Goal: Task Accomplishment & Management: Manage account settings

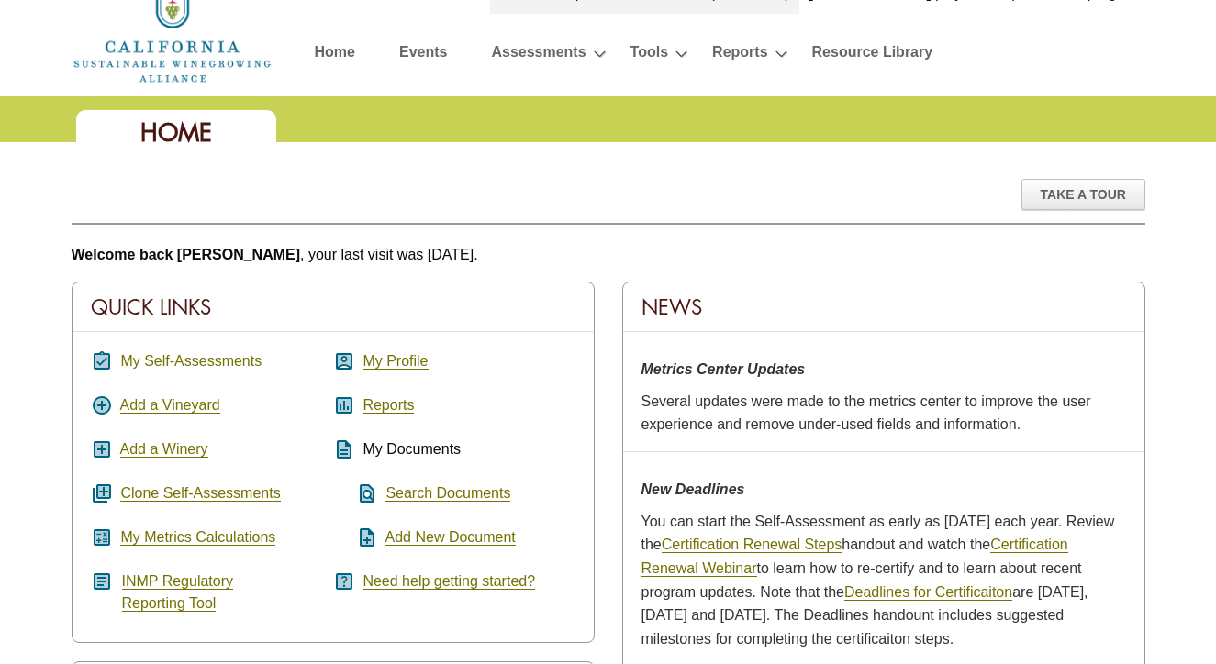
scroll to position [61, 0]
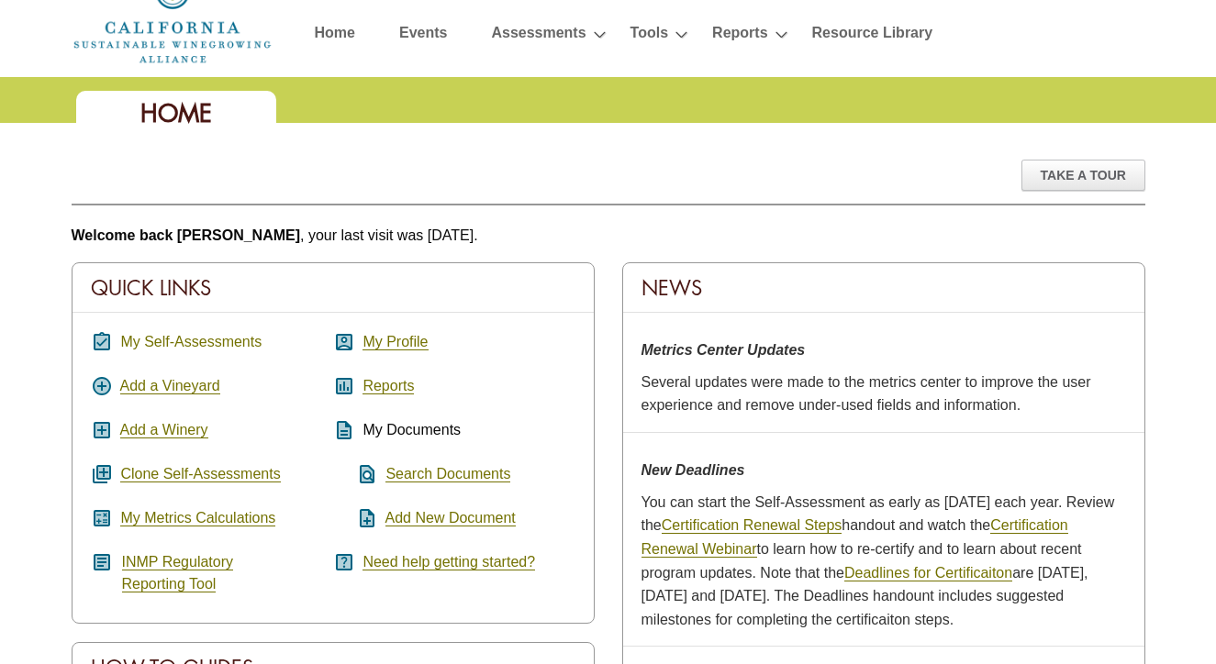
click at [239, 339] on link "My Self-Assessments" at bounding box center [190, 342] width 141 height 17
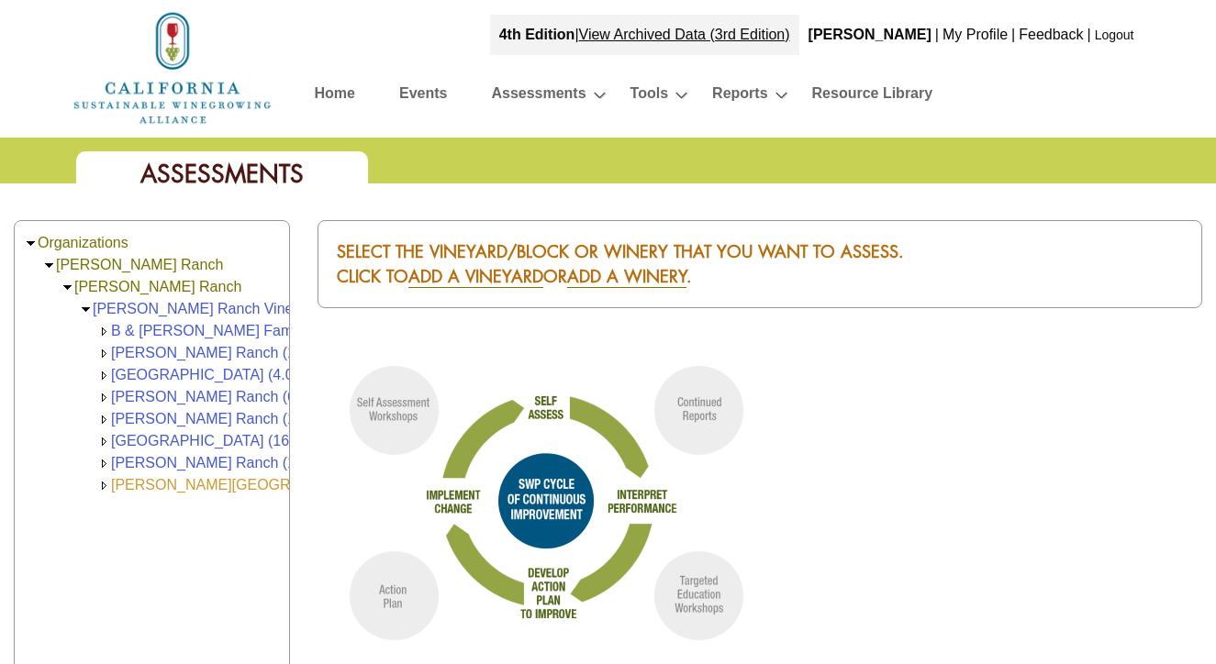
click at [217, 485] on link "[PERSON_NAME][GEOGRAPHIC_DATA] (20.00)" at bounding box center [273, 485] width 324 height 16
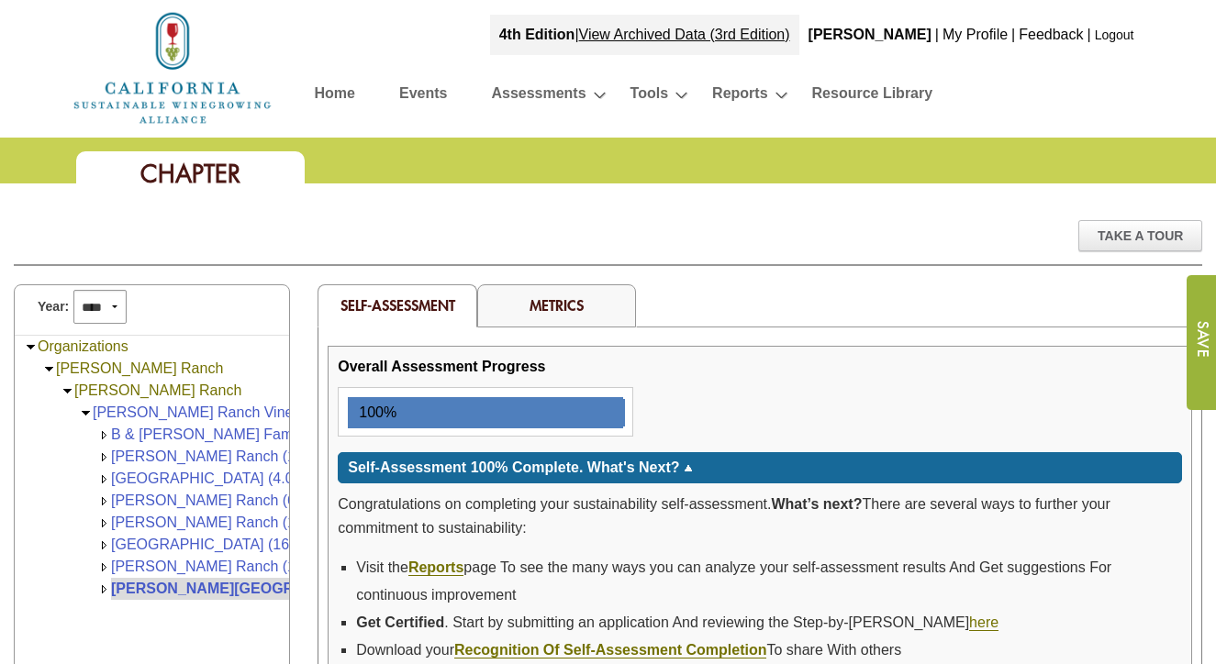
click at [569, 304] on link "Metrics" at bounding box center [556, 304] width 54 height 19
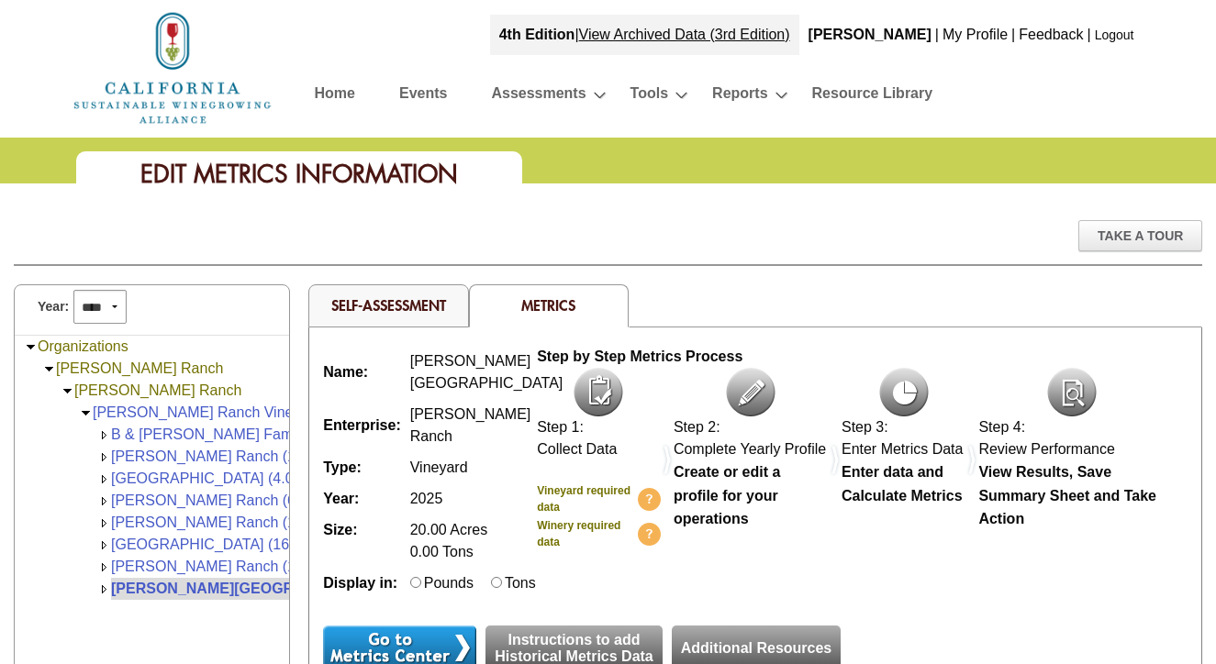
select select "****"
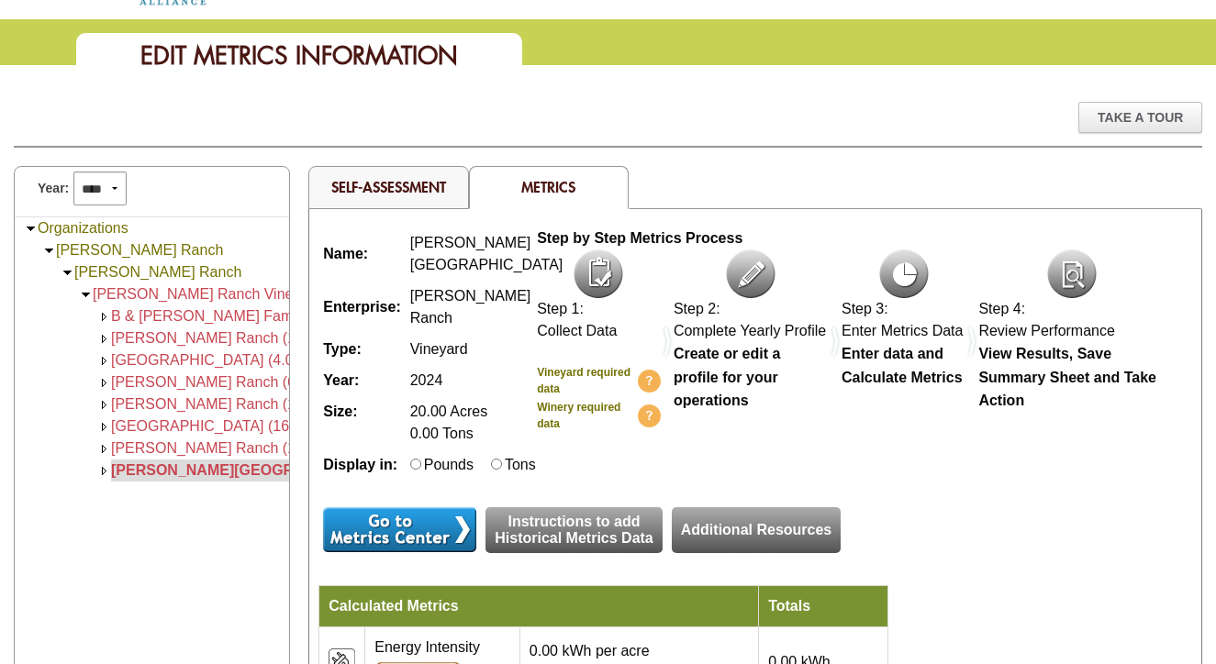
scroll to position [137, 0]
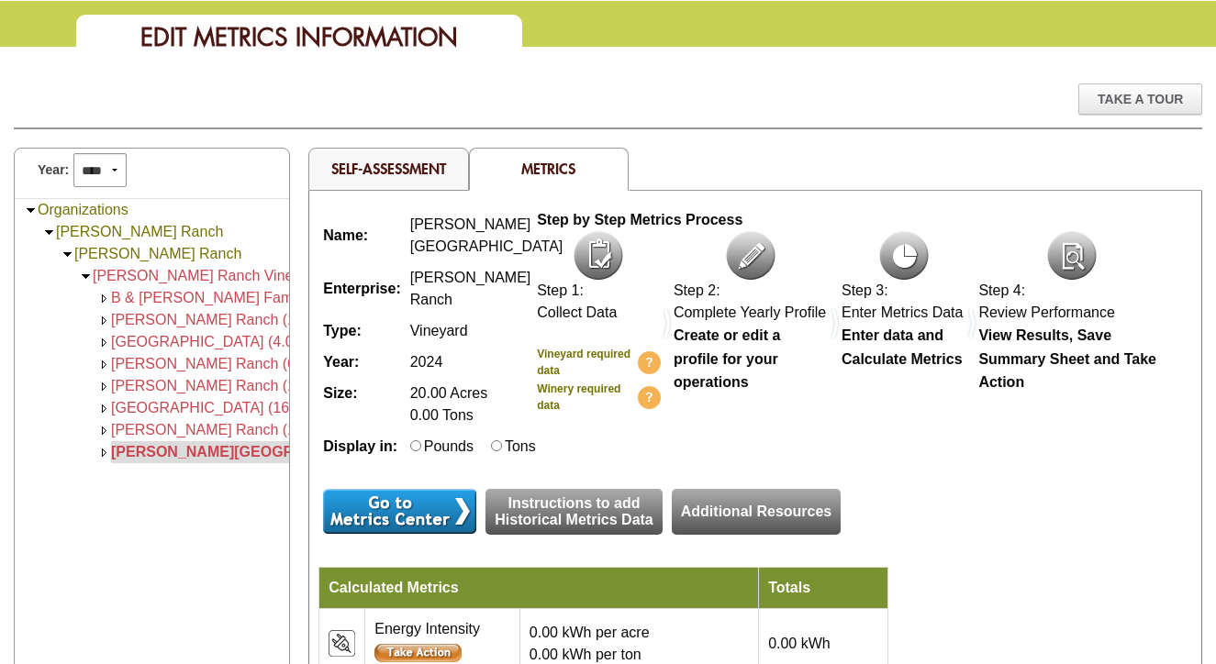
click at [440, 518] on input "image" at bounding box center [399, 511] width 153 height 45
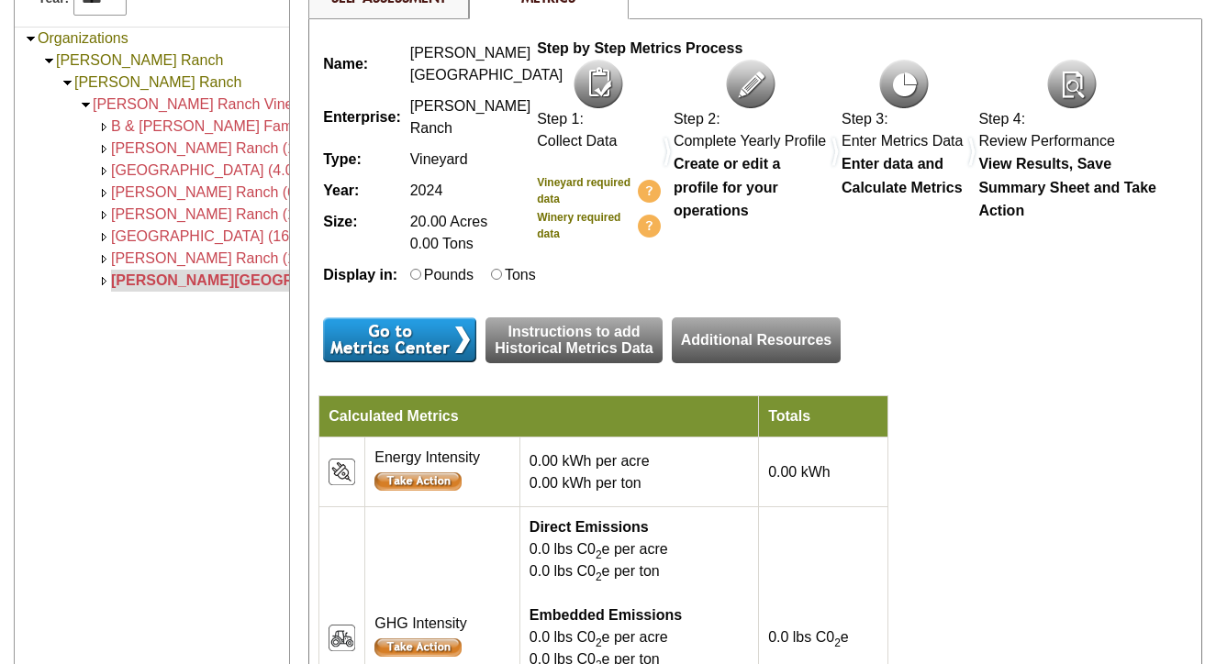
scroll to position [309, 0]
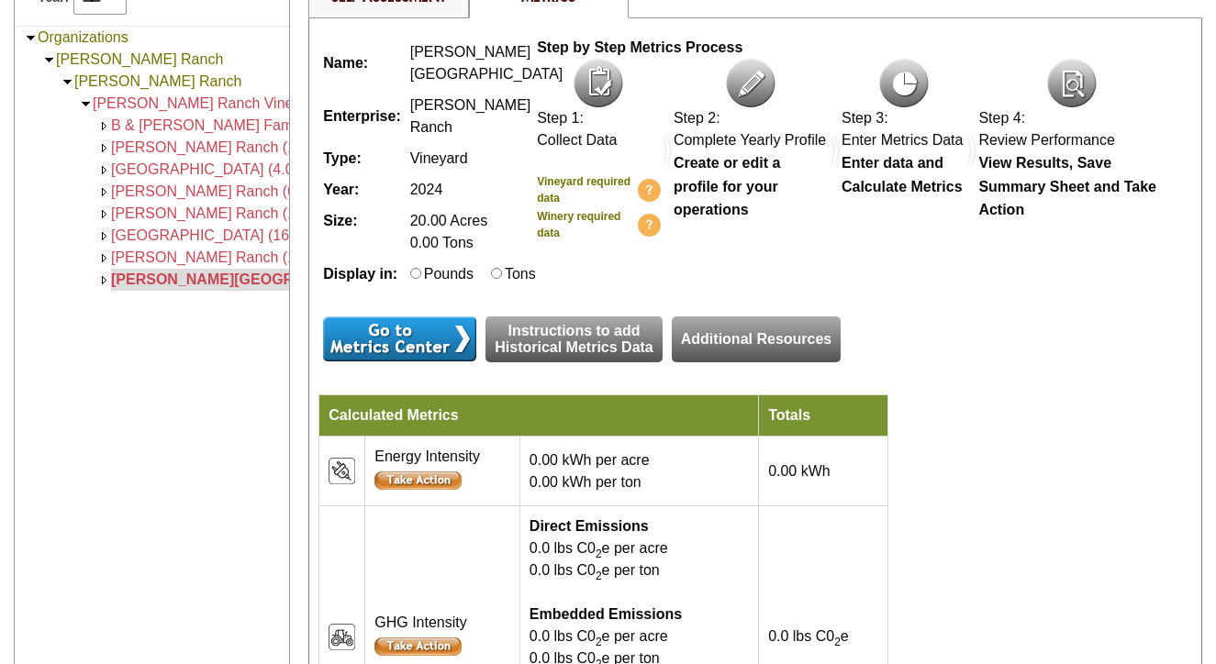
click at [416, 490] on input "image" at bounding box center [417, 481] width 87 height 18
click at [338, 484] on img at bounding box center [342, 471] width 27 height 27
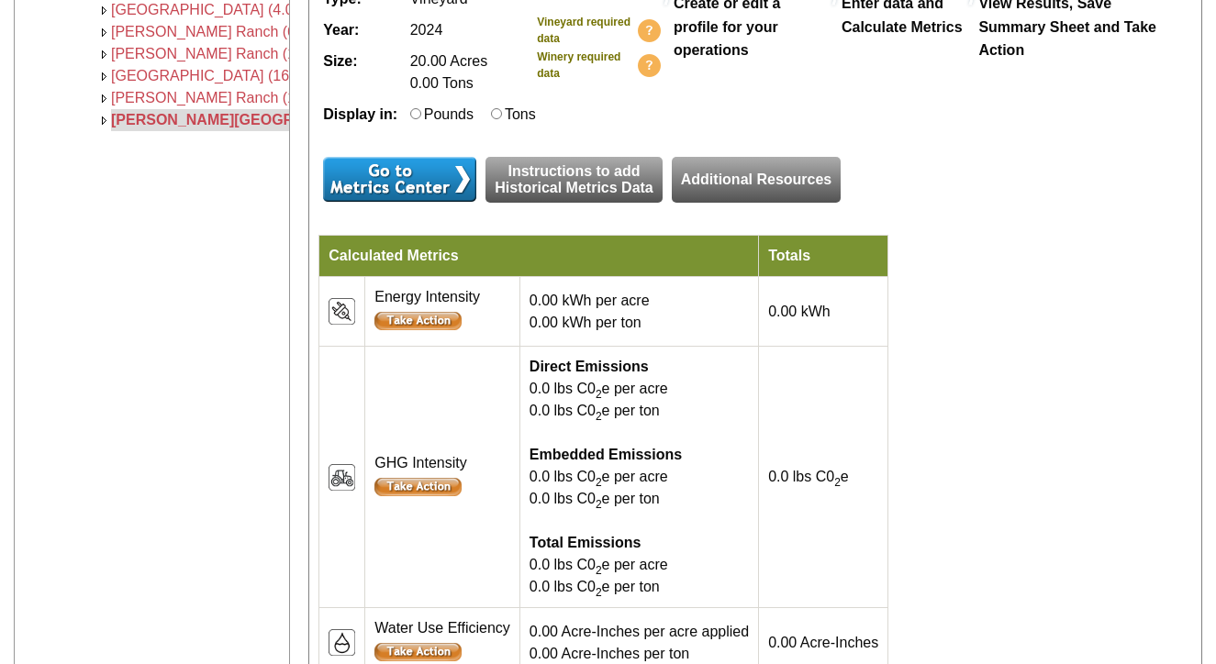
scroll to position [472, 0]
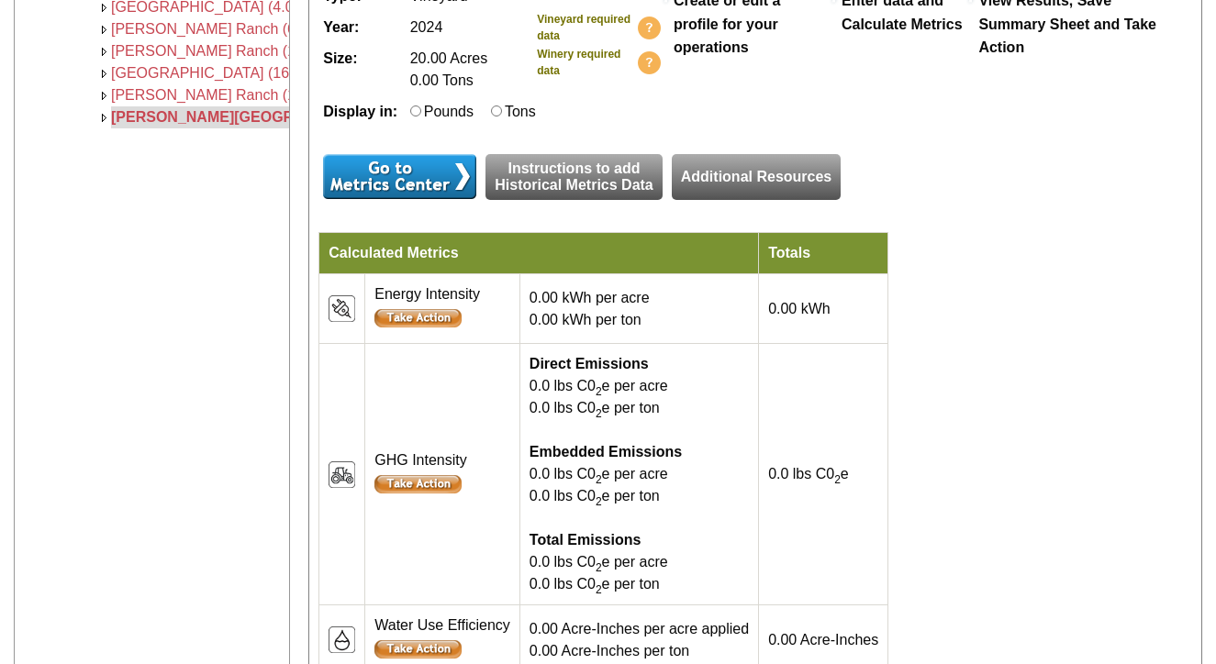
click at [426, 494] on input "image" at bounding box center [417, 484] width 87 height 18
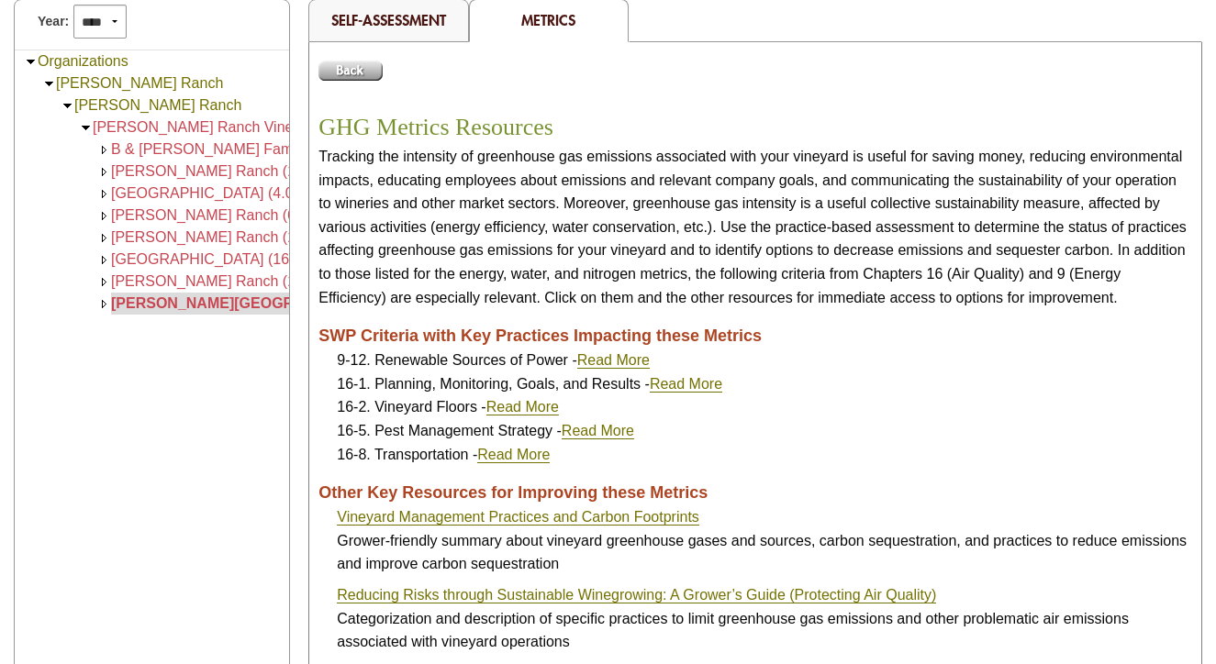
scroll to position [188, 0]
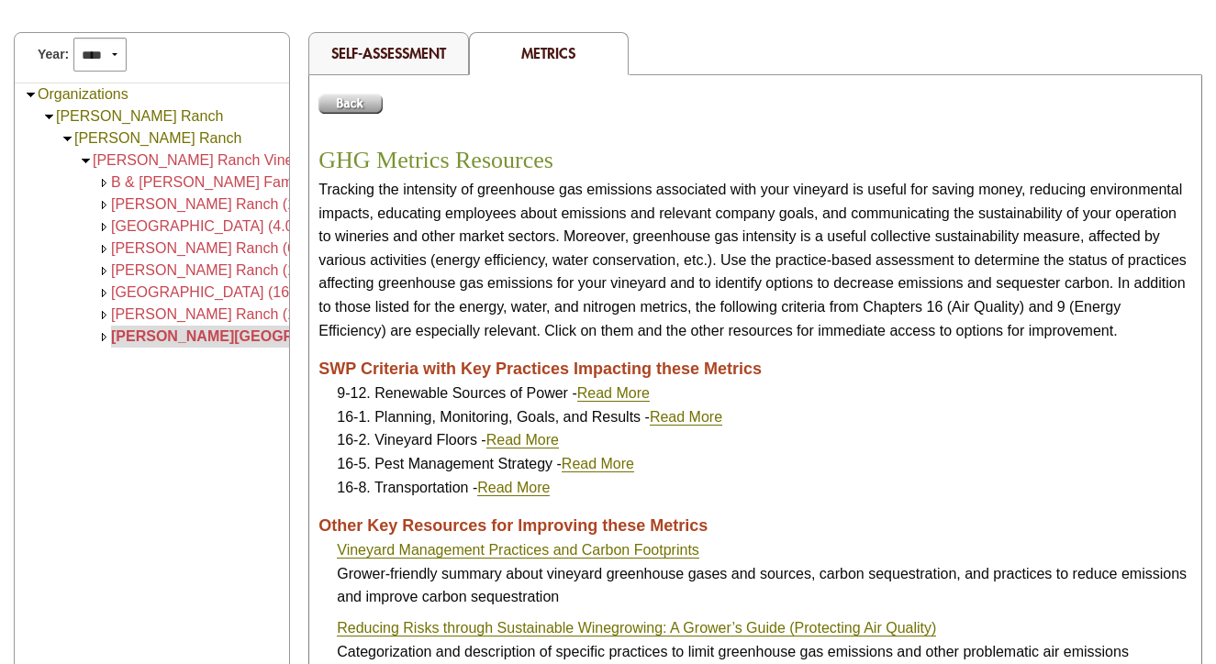
click at [368, 105] on input "image" at bounding box center [350, 104] width 64 height 20
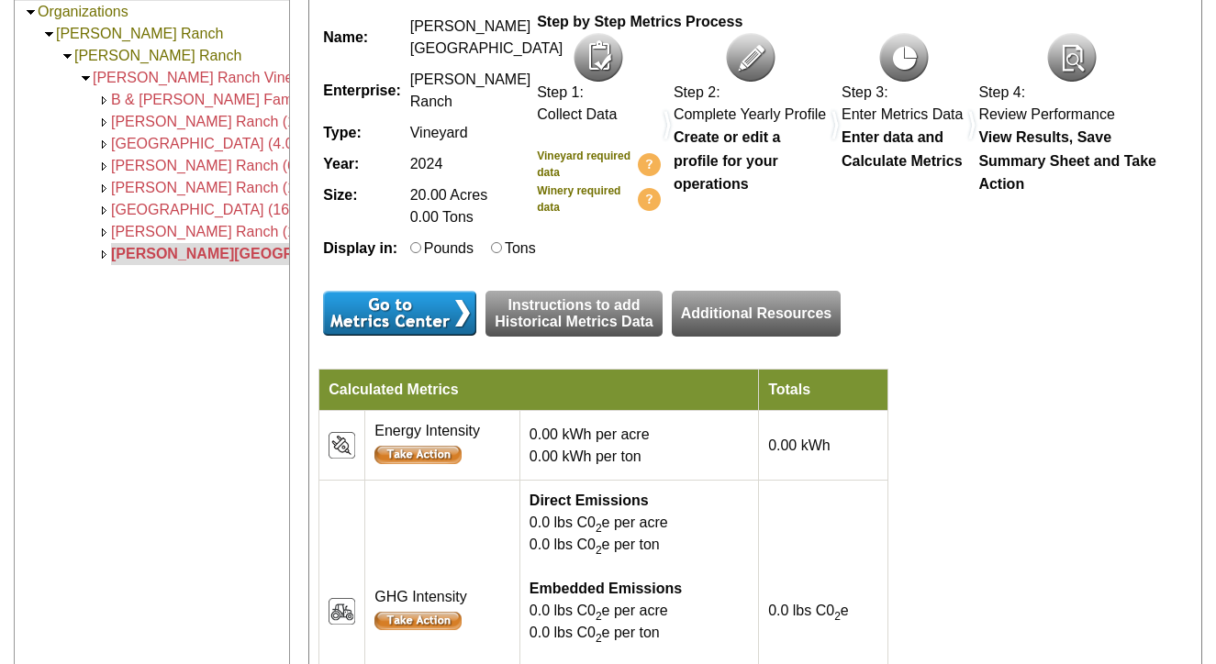
scroll to position [340, 0]
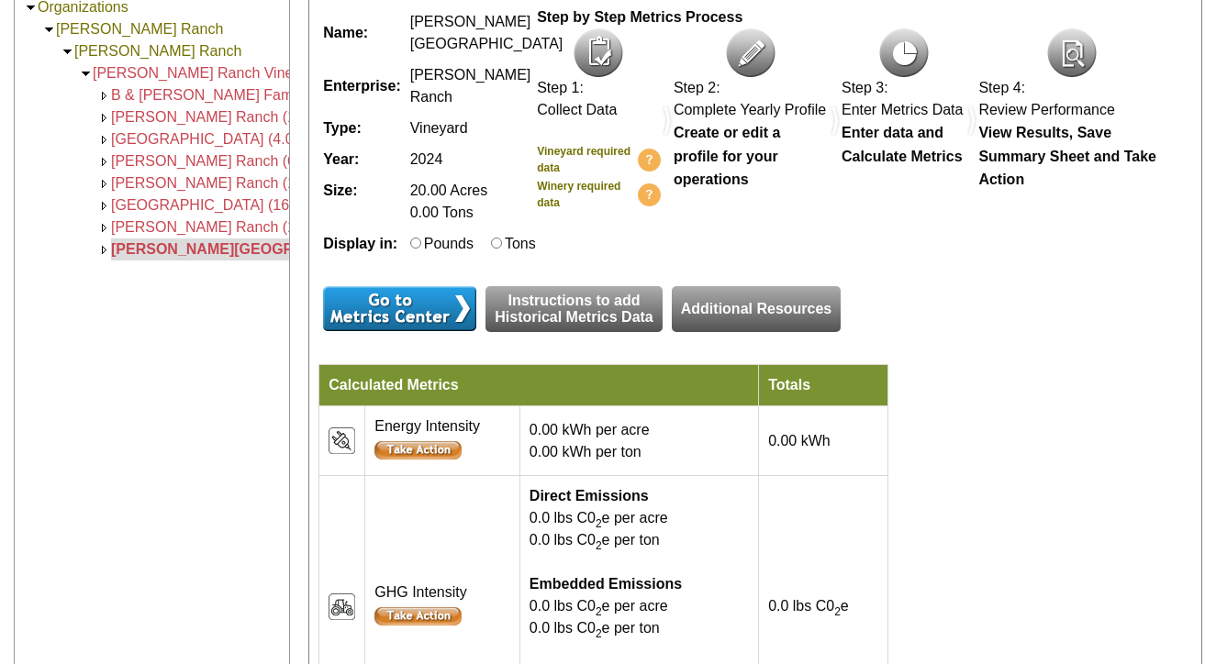
click at [548, 332] on link "Instructions to add Historical Metrics Data" at bounding box center [573, 309] width 177 height 46
click at [433, 331] on input "image" at bounding box center [399, 308] width 153 height 45
click at [432, 331] on input "image" at bounding box center [399, 308] width 153 height 45
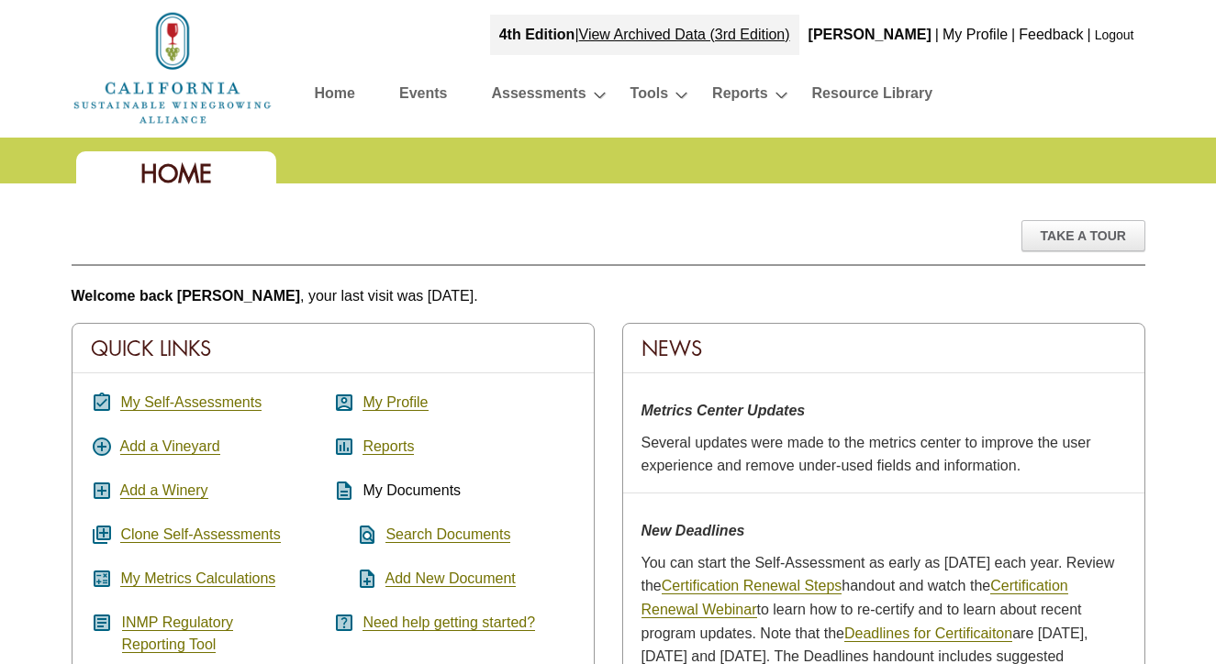
click at [563, 249] on div "Take A Tour" at bounding box center [609, 243] width 1074 height 46
